Goal: Find specific page/section: Find specific page/section

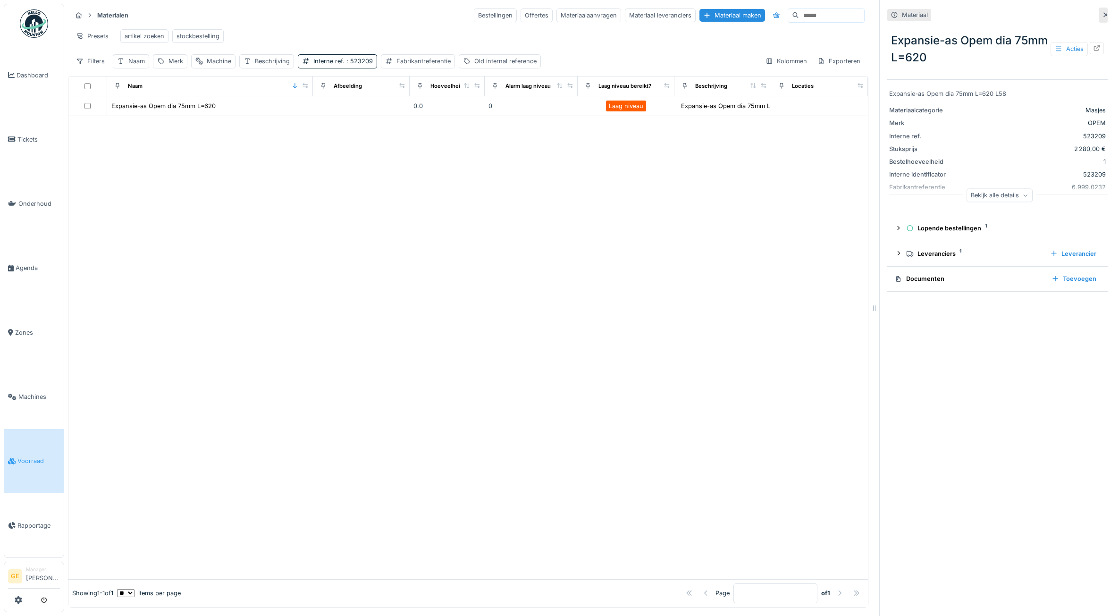
scroll to position [8, 0]
click at [400, 36] on div "Presets artikel zoeken stockbestelling" at bounding box center [468, 35] width 793 height 21
click at [43, 464] on link "Voorraad" at bounding box center [33, 461] width 59 height 64
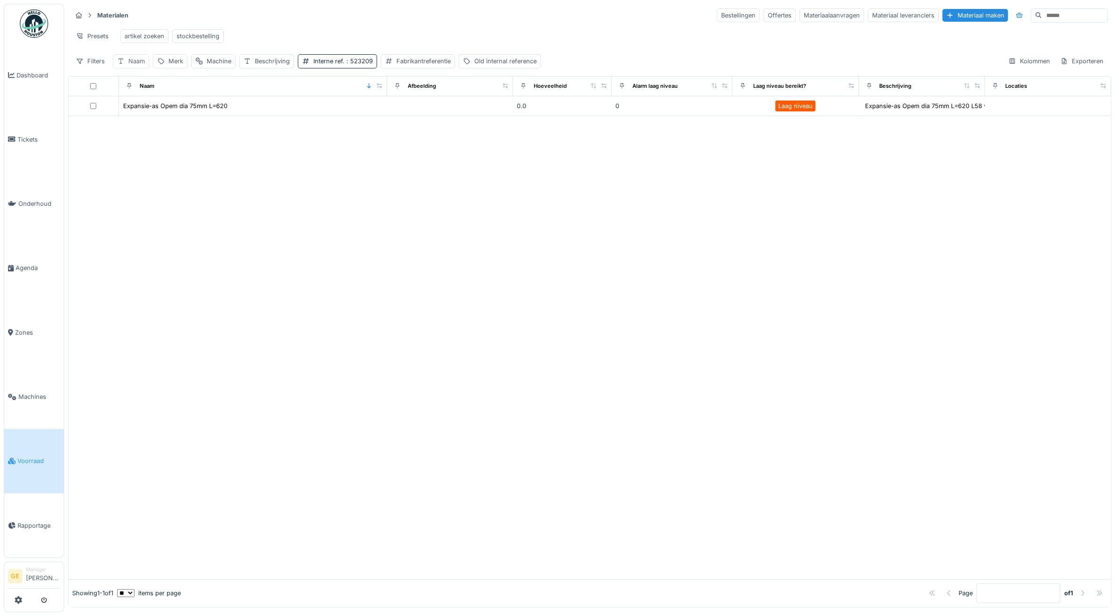
click at [133, 66] on div "Naam" at bounding box center [136, 61] width 17 height 9
click at [164, 119] on input "Naam" at bounding box center [165, 116] width 96 height 20
type input "********"
click at [272, 167] on div at bounding box center [589, 337] width 1043 height 483
click at [375, 66] on div "Interne ref. : 523209" at bounding box center [373, 61] width 59 height 9
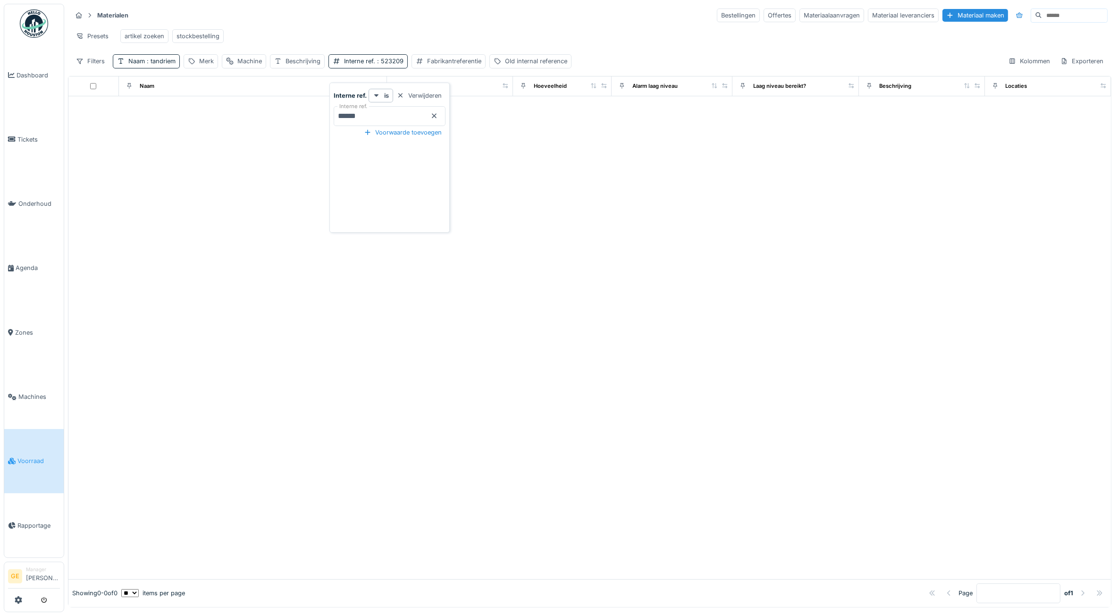
click at [439, 118] on ref\ "******" at bounding box center [390, 116] width 112 height 20
click at [437, 118] on icon at bounding box center [434, 116] width 5 height 5
click at [141, 66] on div "Naam : tandriem" at bounding box center [151, 61] width 47 height 9
click at [177, 131] on div "Voorwaarde toevoegen" at bounding box center [169, 132] width 85 height 13
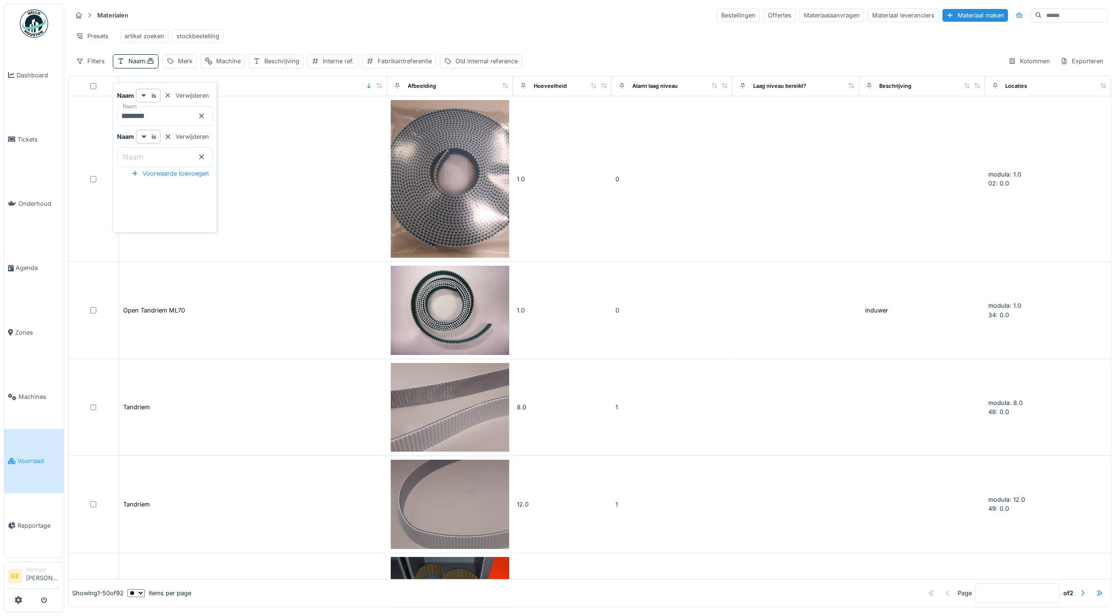
click at [181, 157] on input "Naam" at bounding box center [165, 157] width 96 height 20
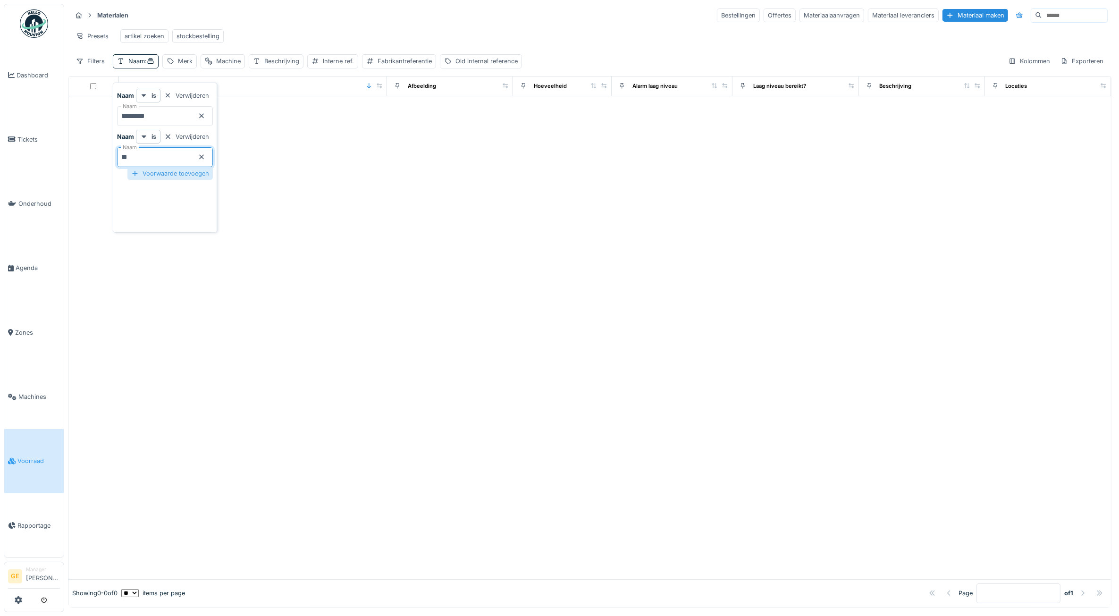
type input "*"
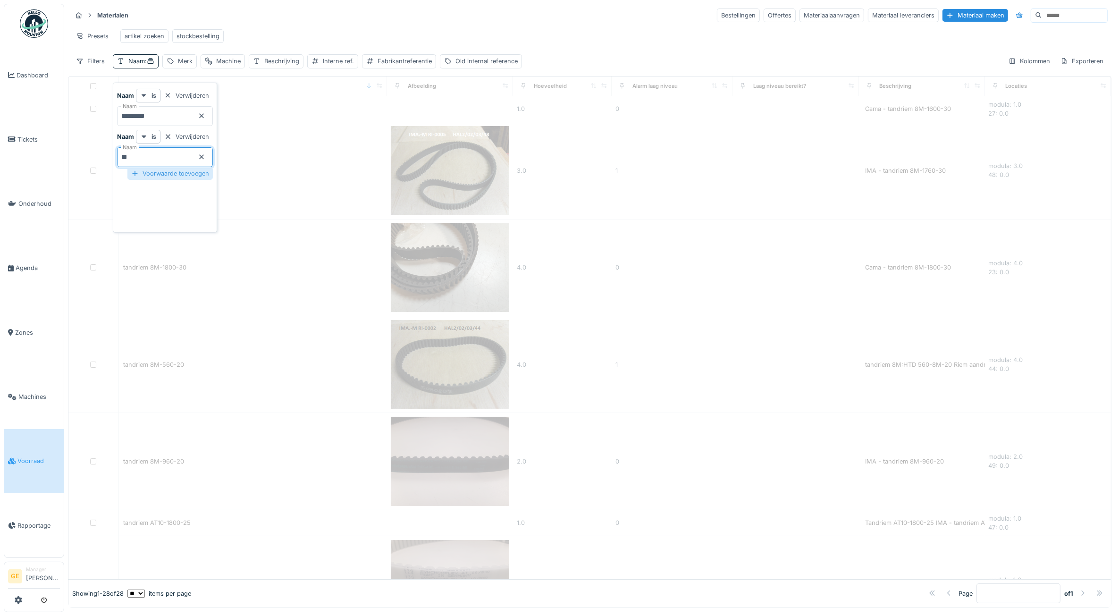
type input "**"
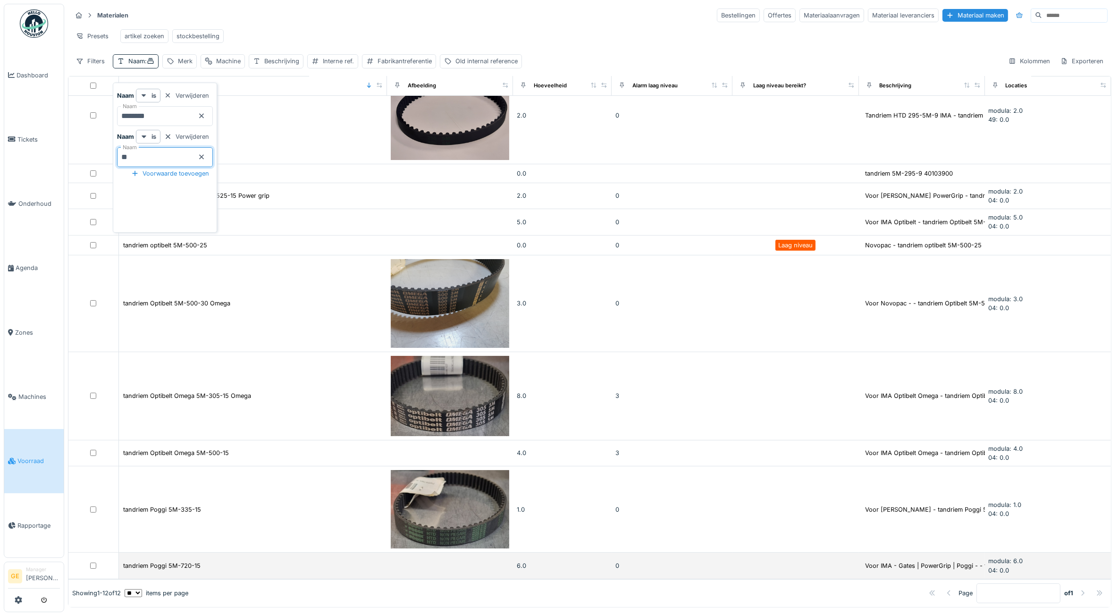
scroll to position [4, 0]
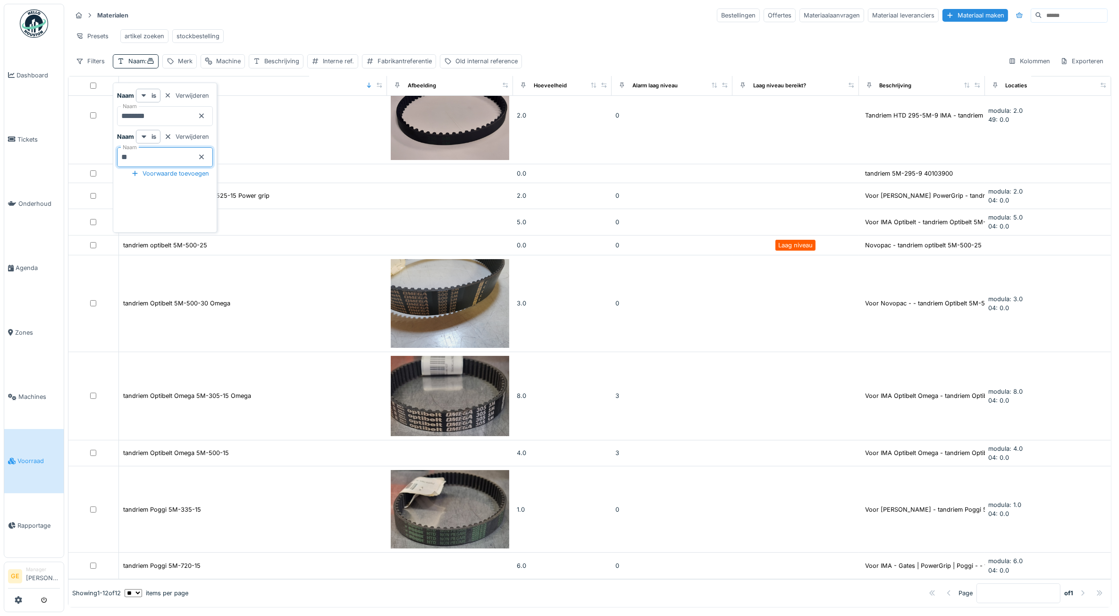
click at [416, 30] on div "Presets artikel zoeken stockbestelling" at bounding box center [590, 35] width 1036 height 21
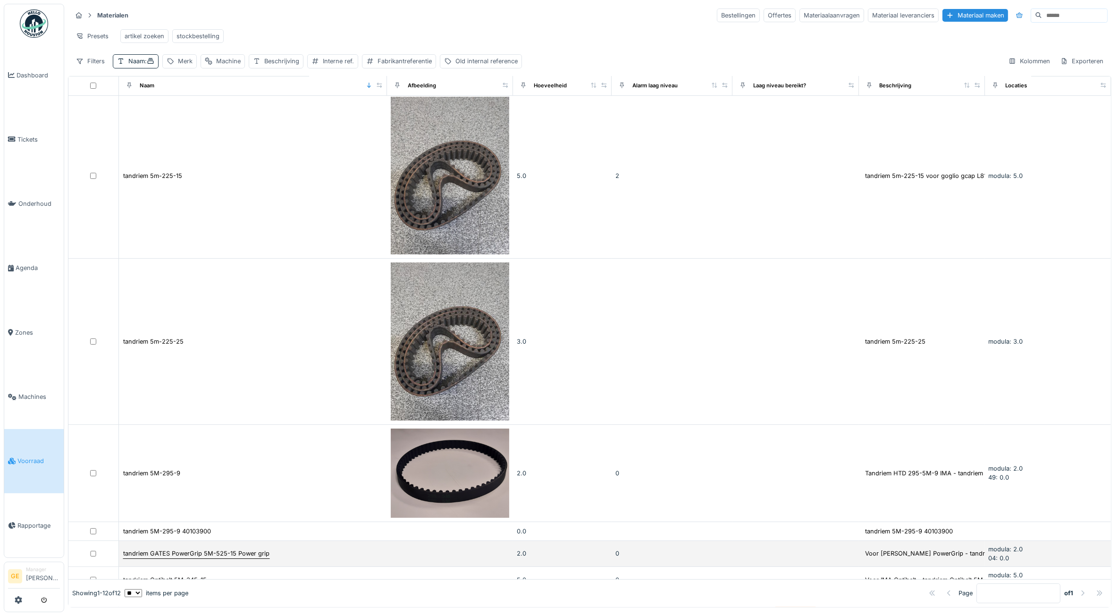
scroll to position [0, 0]
